Goal: Task Accomplishment & Management: Manage account settings

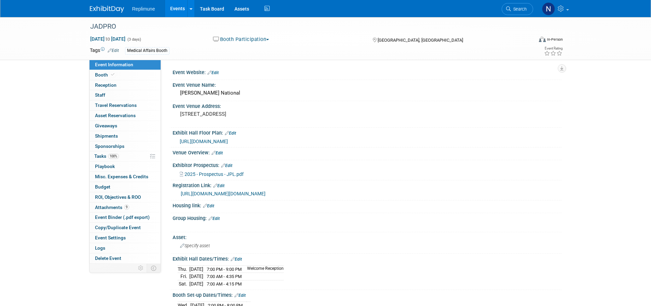
click at [173, 7] on link "Events" at bounding box center [177, 8] width 25 height 17
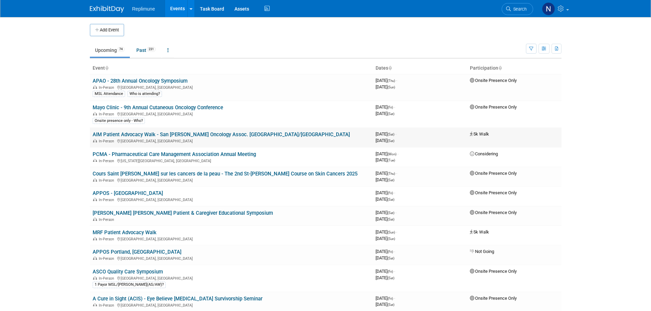
click at [121, 133] on link "AIM Patient Advocacy Walk - San [PERSON_NAME] Oncology Assoc. [GEOGRAPHIC_DATA]…" at bounding box center [221, 134] width 257 height 6
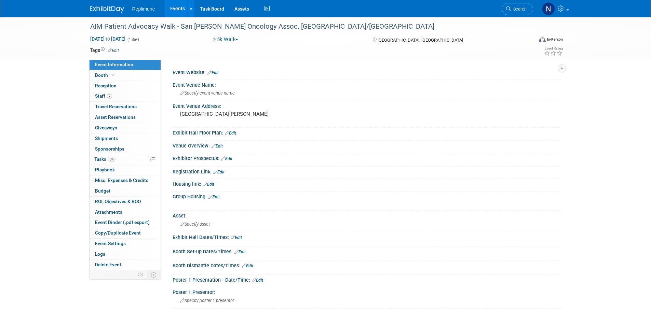
click at [229, 39] on button "5k Walk" at bounding box center [225, 39] width 30 height 7
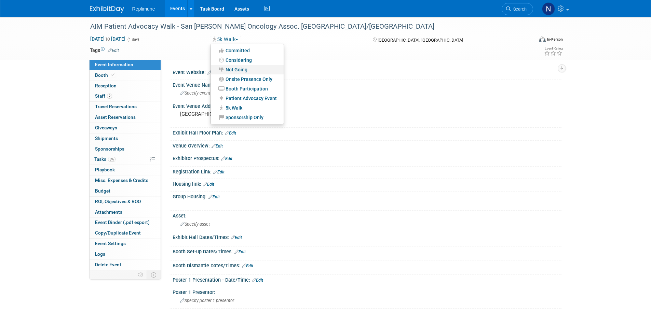
click at [233, 71] on link "Not Going" at bounding box center [247, 70] width 73 height 10
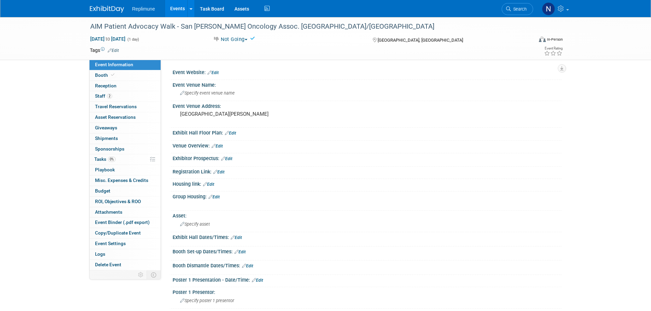
click at [178, 4] on link "Events" at bounding box center [177, 8] width 25 height 17
